Goal: Navigation & Orientation: Find specific page/section

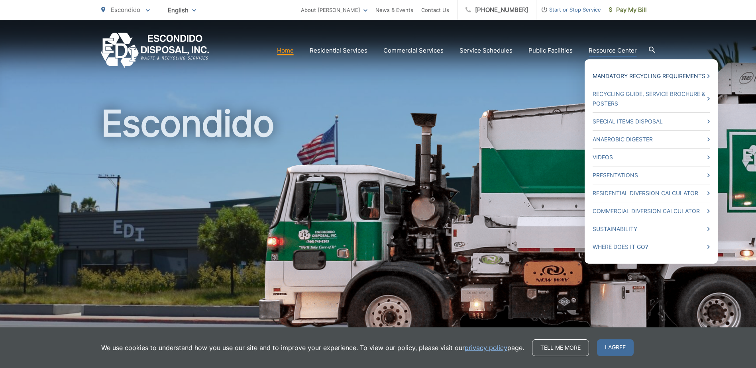
click at [616, 78] on link "Mandatory Recycling Requirements" at bounding box center [651, 76] width 117 height 10
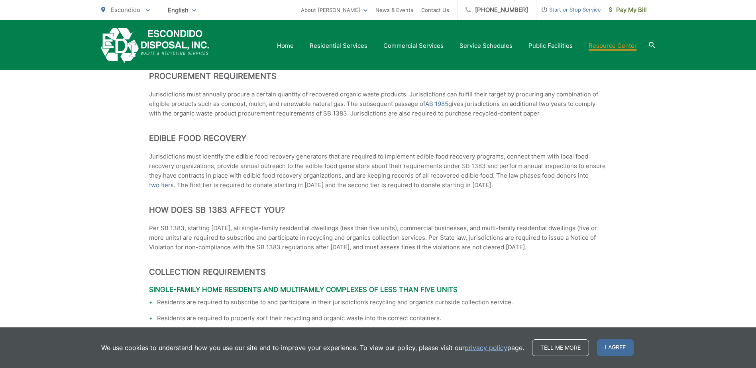
scroll to position [797, 0]
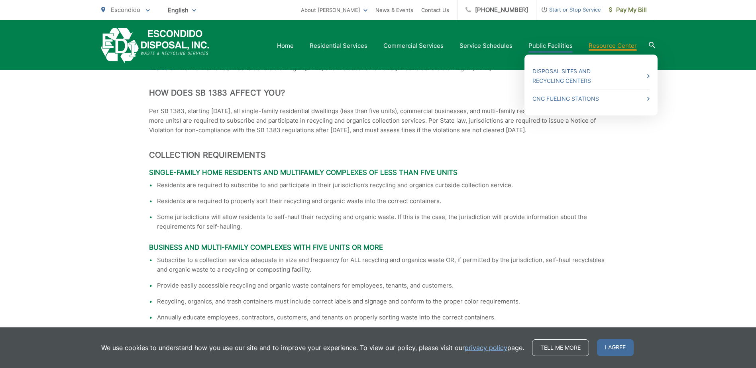
click at [532, 47] on link "Public Facilities" at bounding box center [551, 46] width 44 height 10
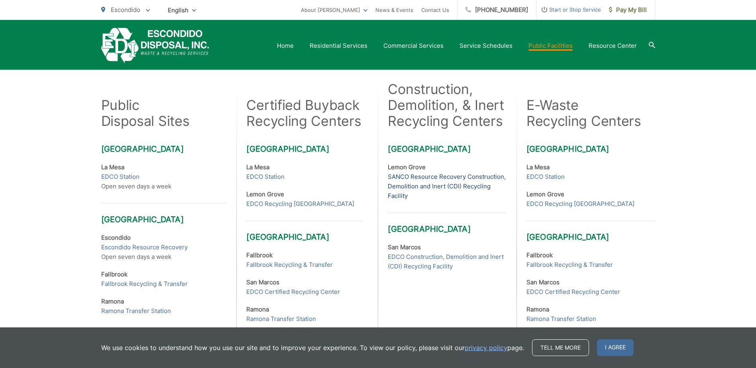
scroll to position [199, 0]
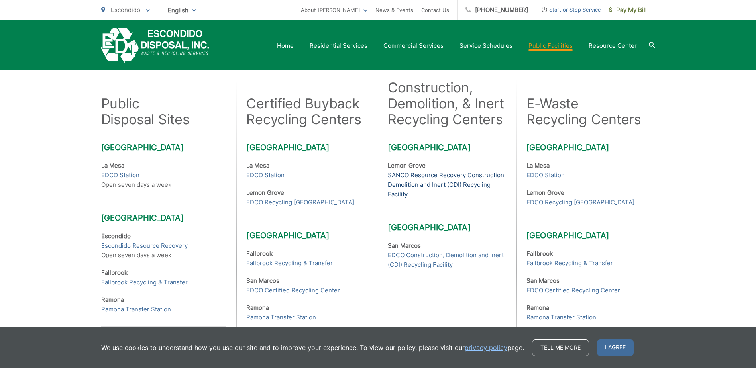
click at [415, 173] on link "SANCO Resource Recovery Construction, Demolition and Inert (CDI) Recycling Faci…" at bounding box center [447, 185] width 118 height 29
